Goal: Navigation & Orientation: Find specific page/section

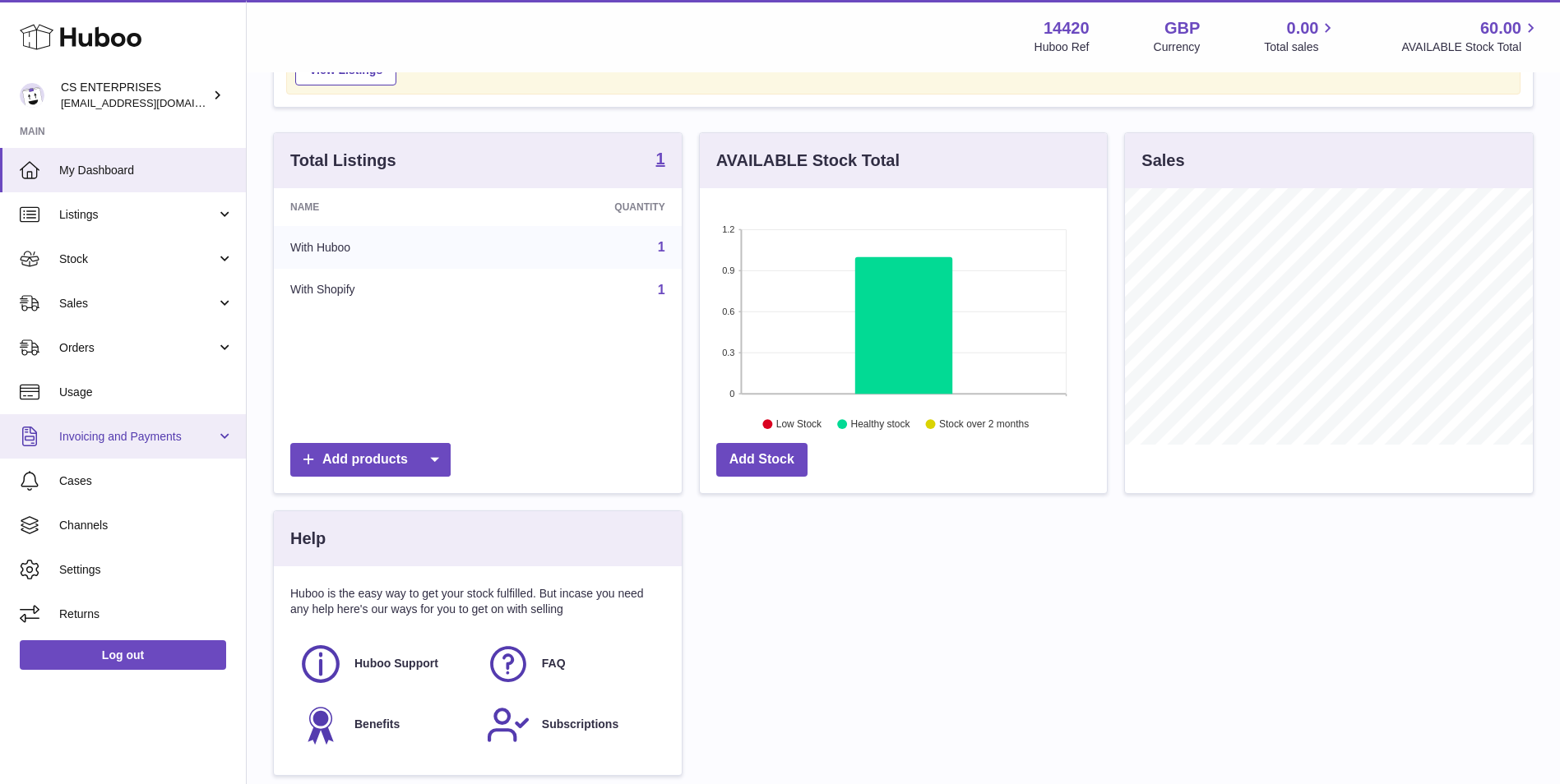
scroll to position [138, 0]
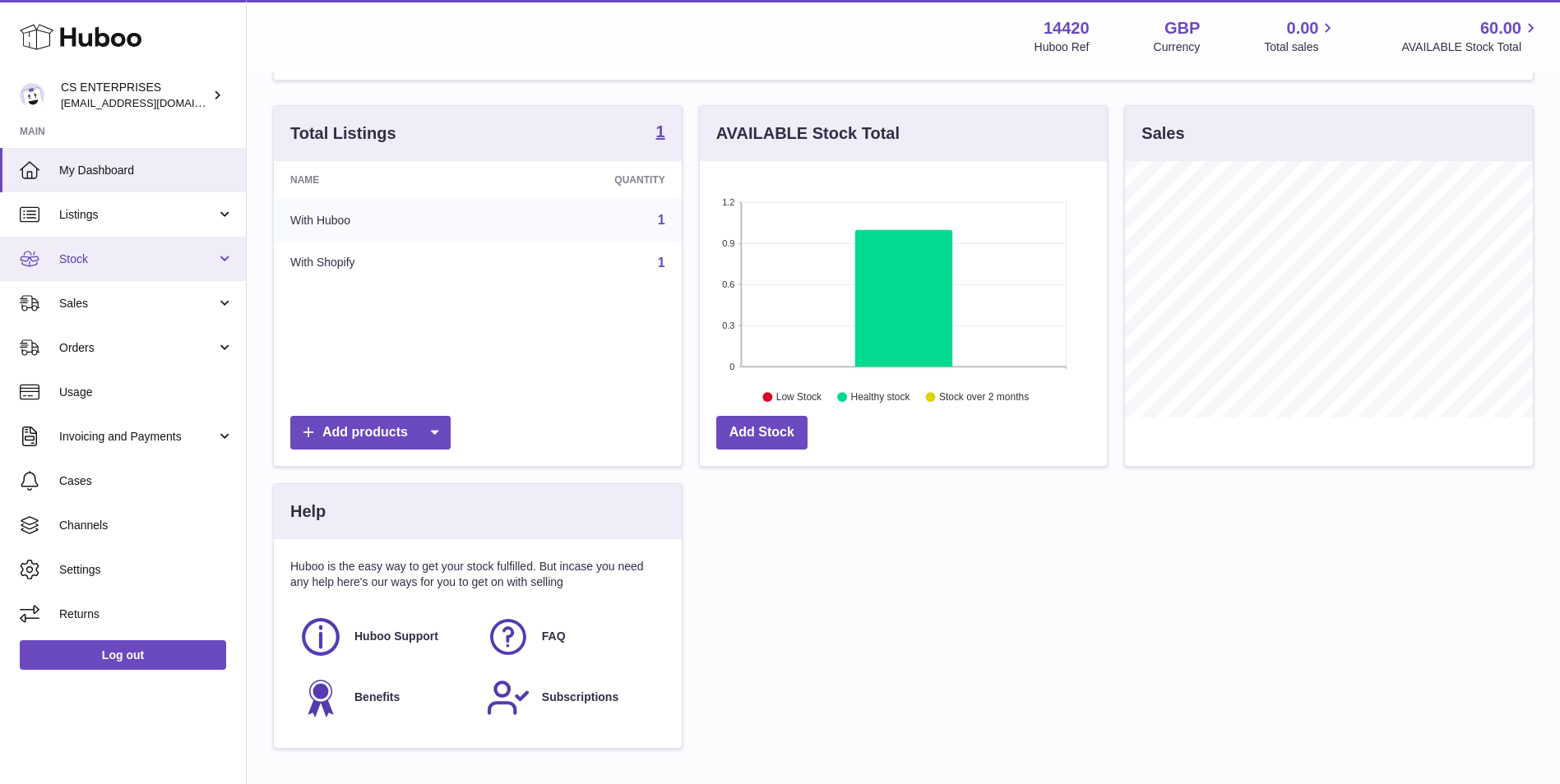
click at [109, 269] on link "Stock" at bounding box center [122, 259] width 245 height 44
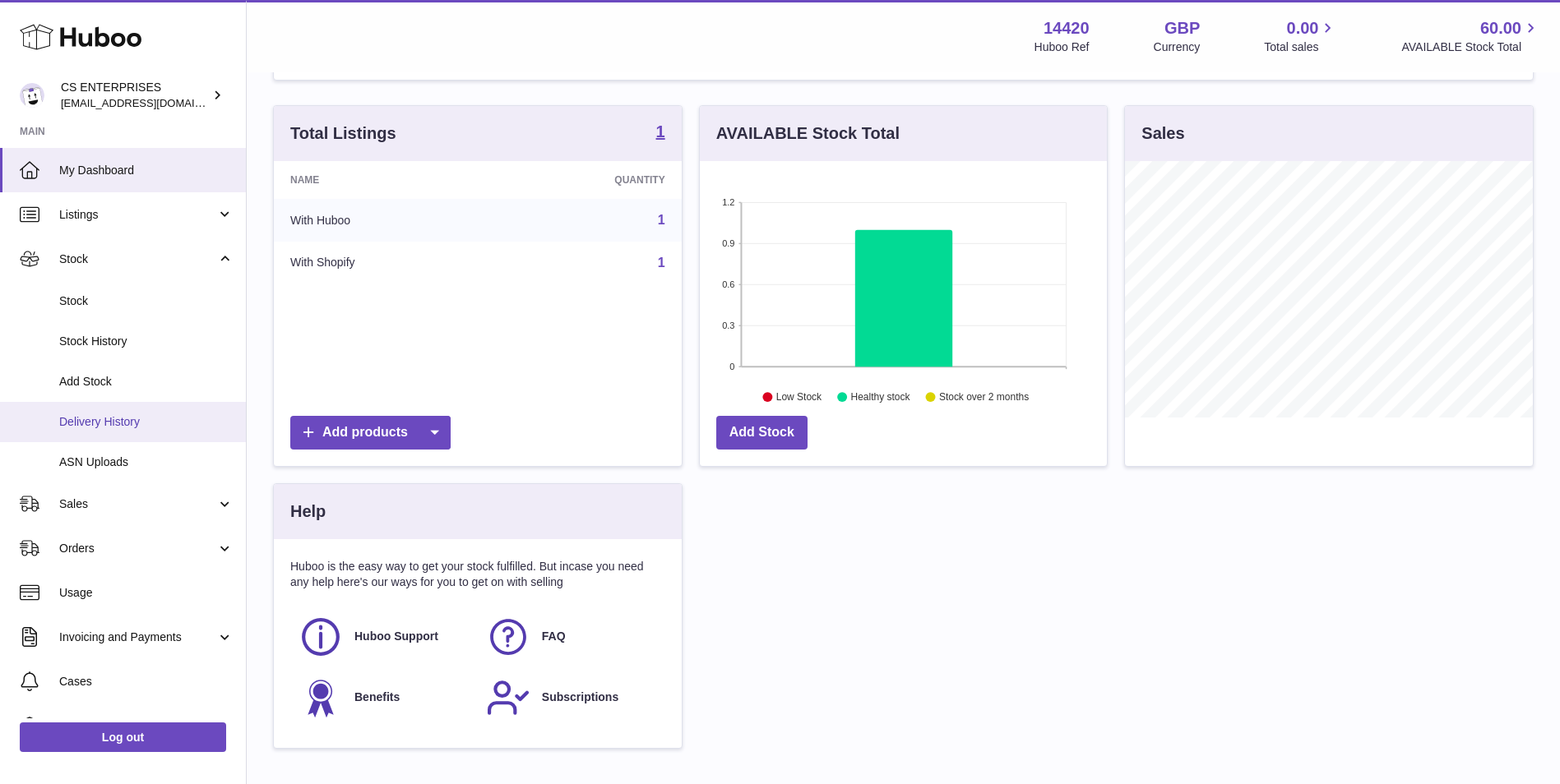
click at [134, 419] on span "Delivery History" at bounding box center [146, 422] width 174 height 15
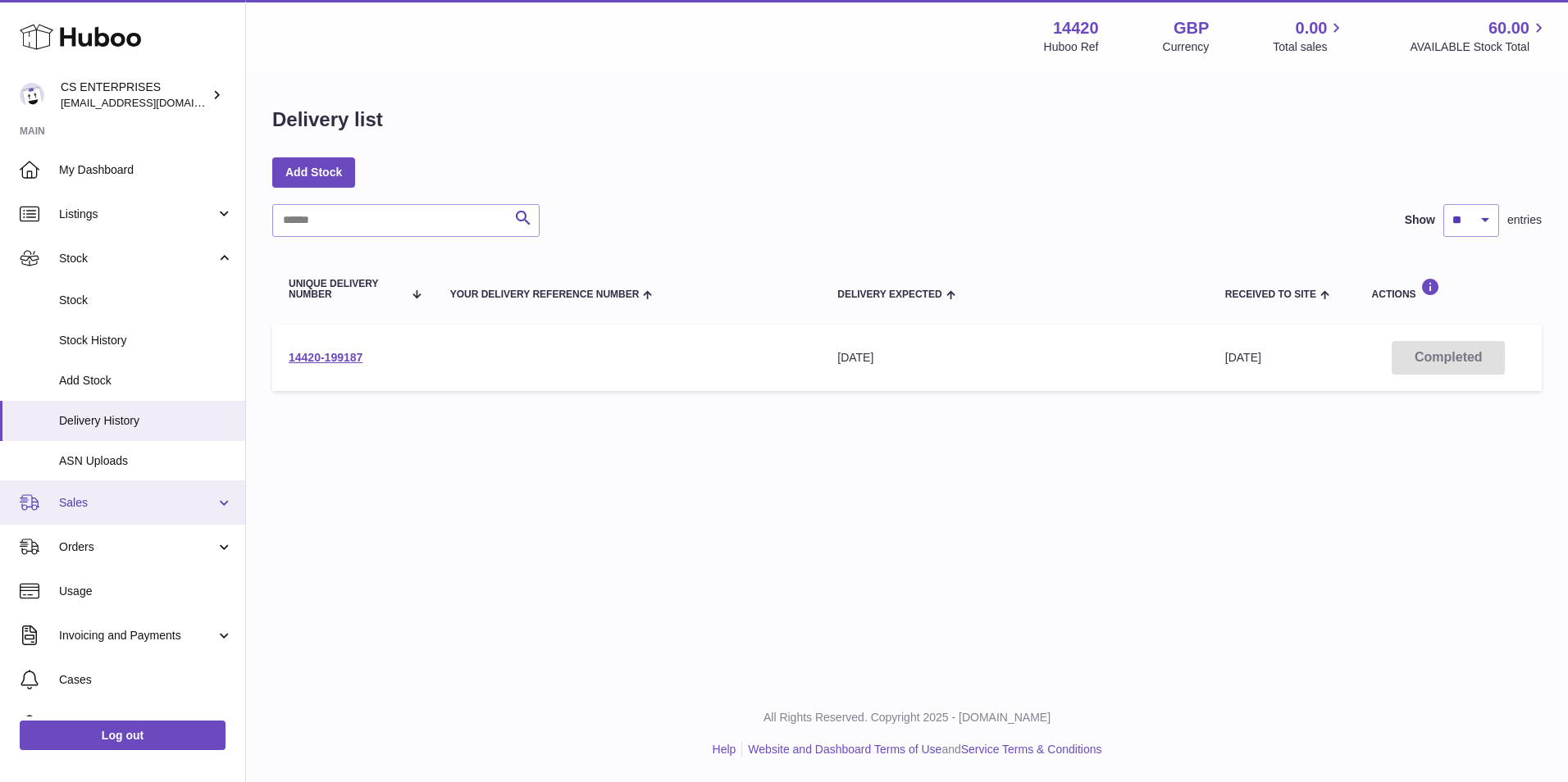
click at [142, 498] on span "Sales" at bounding box center [137, 503] width 157 height 15
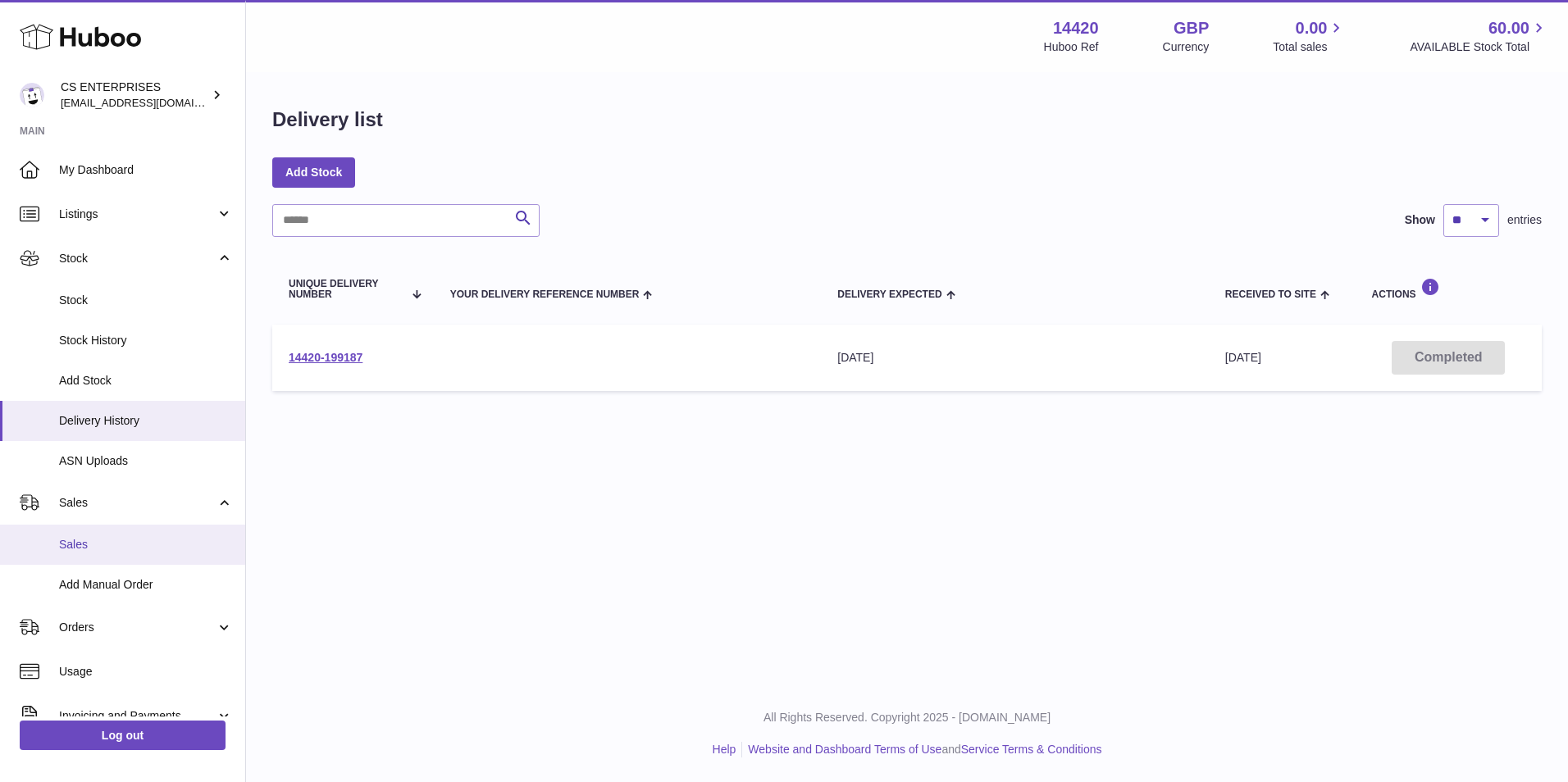
click at [115, 540] on span "Sales" at bounding box center [146, 545] width 174 height 15
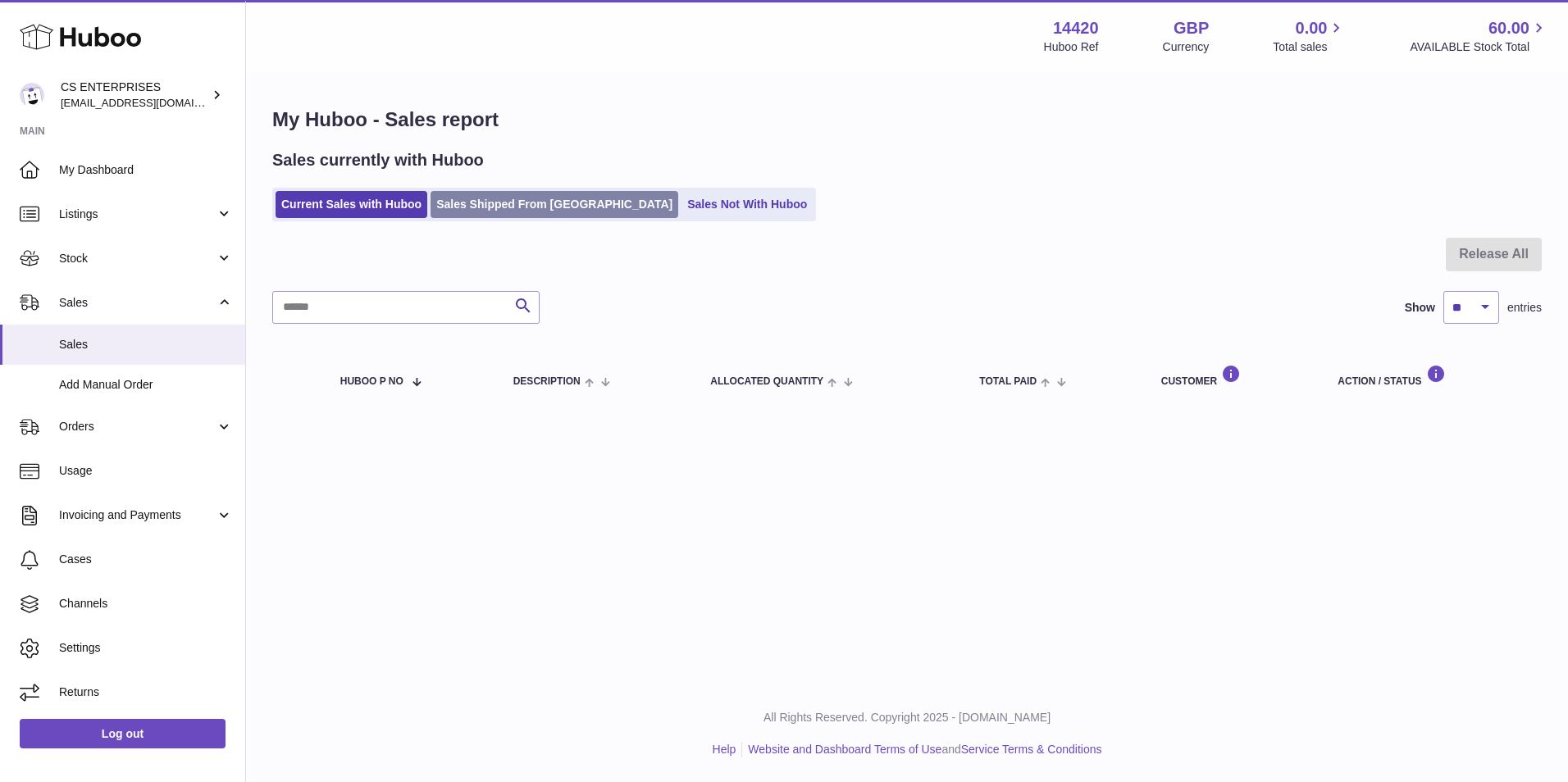
click at [457, 204] on link "Sales Shipped From [GEOGRAPHIC_DATA]" at bounding box center [555, 205] width 247 height 27
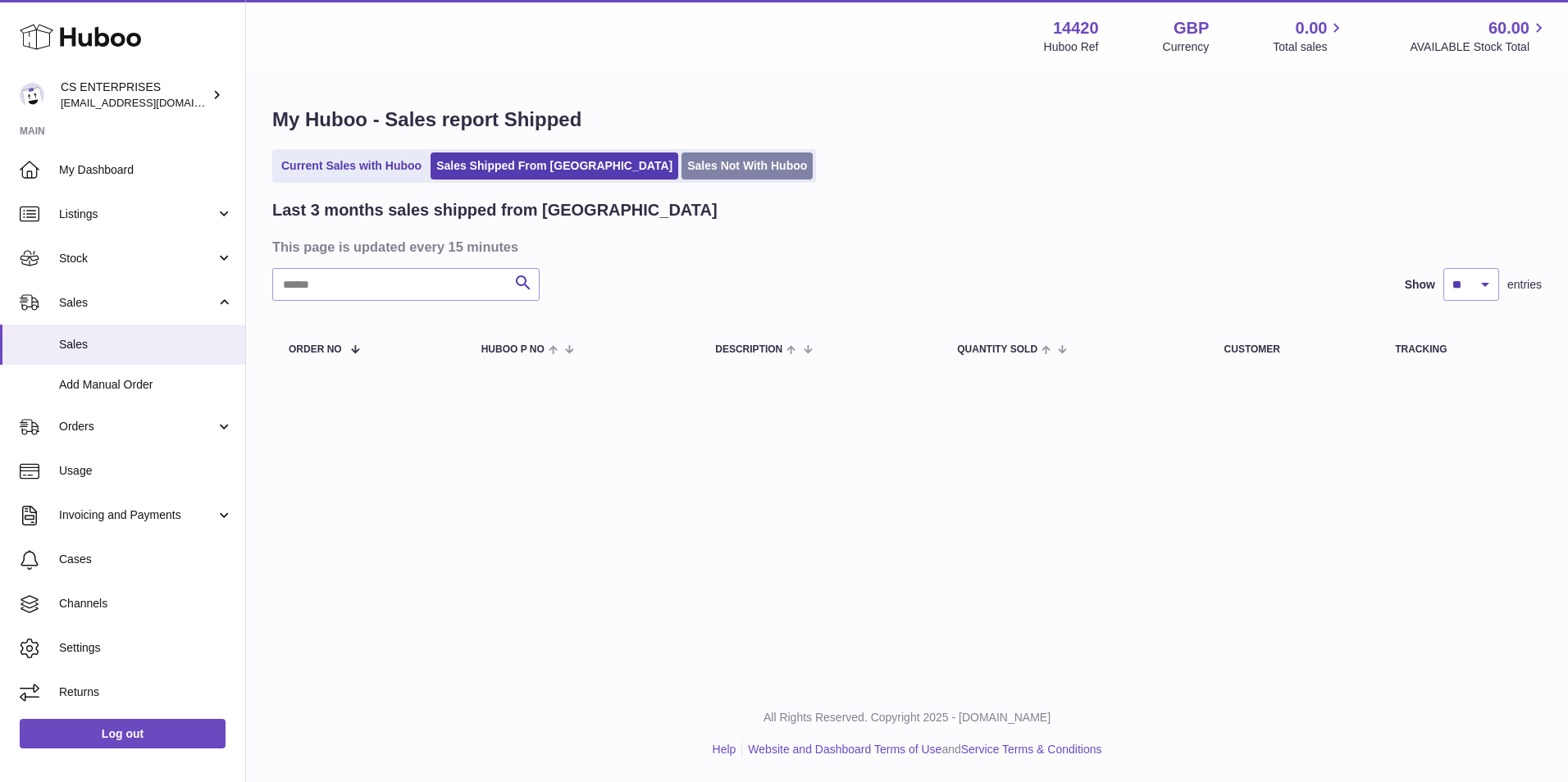
click at [682, 165] on link "Sales Not With Huboo" at bounding box center [747, 166] width 131 height 27
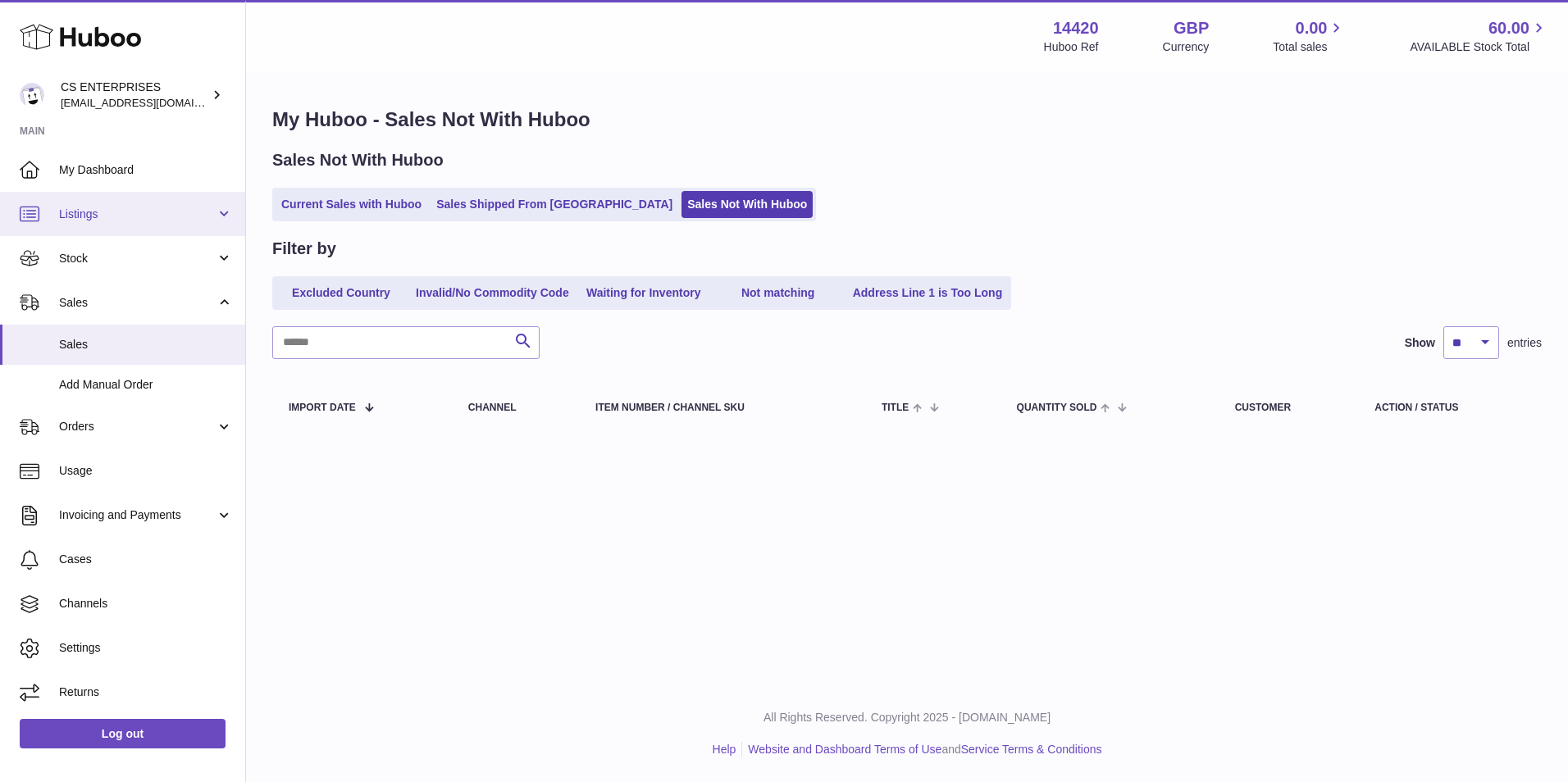
click at [113, 224] on link "Listings" at bounding box center [122, 214] width 245 height 44
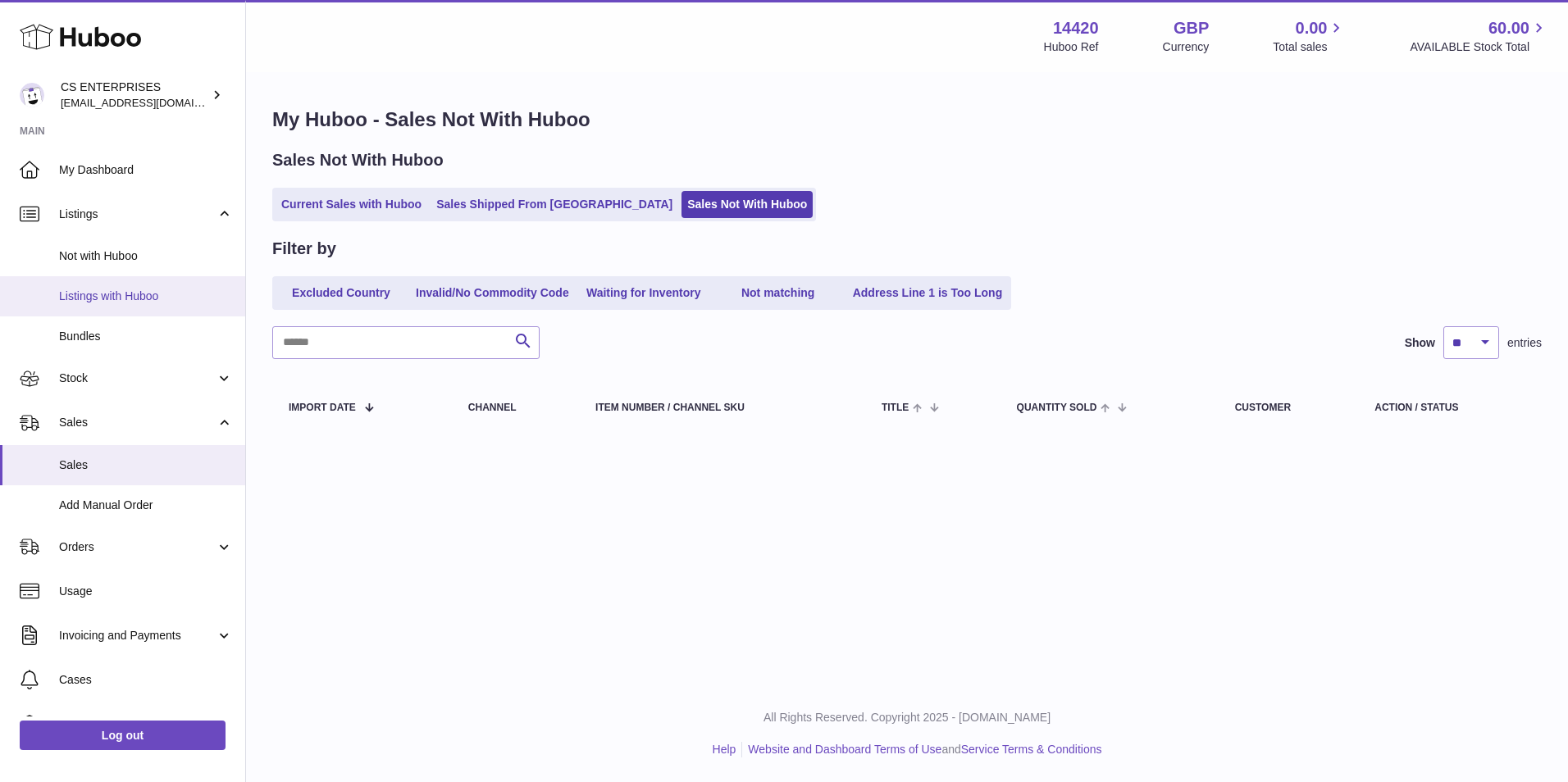
click at [126, 295] on span "Listings with Huboo" at bounding box center [146, 296] width 174 height 15
